Goal: Task Accomplishment & Management: Manage account settings

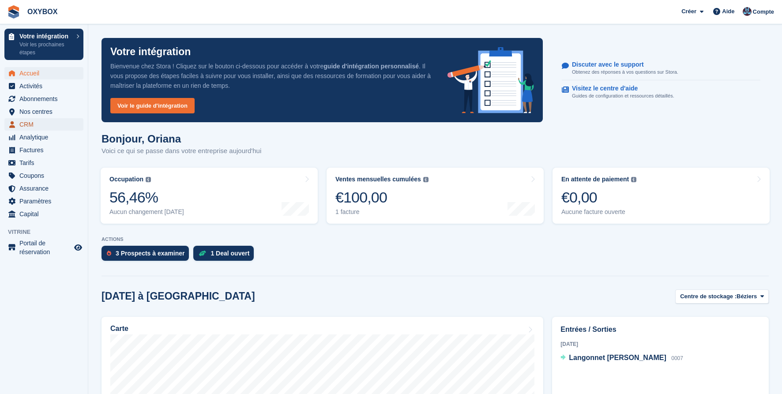
click at [31, 121] on span "CRM" at bounding box center [45, 124] width 53 height 12
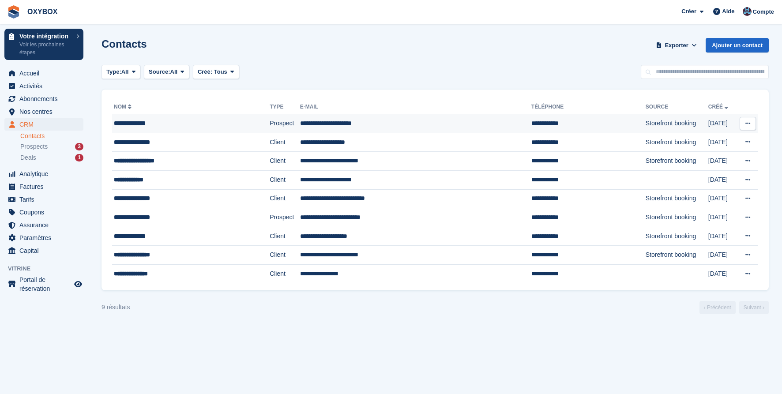
click at [147, 124] on div "**********" at bounding box center [176, 123] width 125 height 9
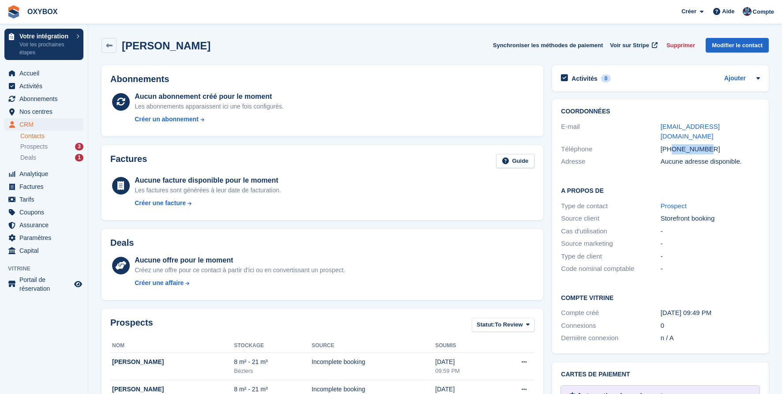
copy div "641953357"
drag, startPoint x: 708, startPoint y: 138, endPoint x: 674, endPoint y: 139, distance: 34.4
click at [674, 144] on div "+33641953357" at bounding box center [710, 149] width 99 height 10
copy div "641953357"
click at [45, 98] on span "Abonnements" at bounding box center [45, 99] width 53 height 12
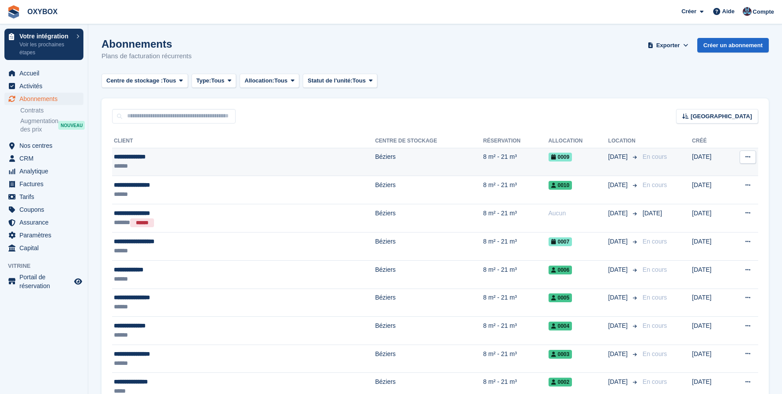
click at [375, 161] on td "Béziers" at bounding box center [429, 162] width 108 height 28
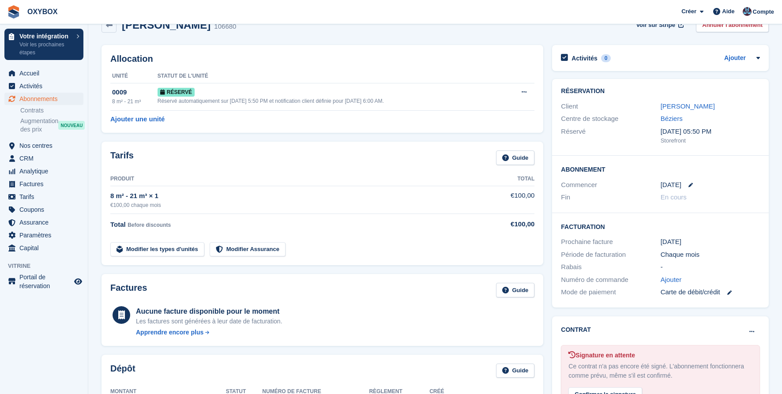
scroll to position [22, 0]
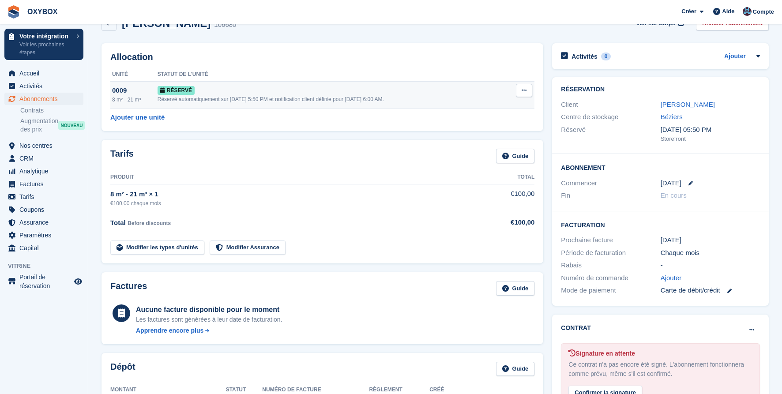
click at [524, 92] on icon at bounding box center [524, 90] width 5 height 6
